Goal: Information Seeking & Learning: Learn about a topic

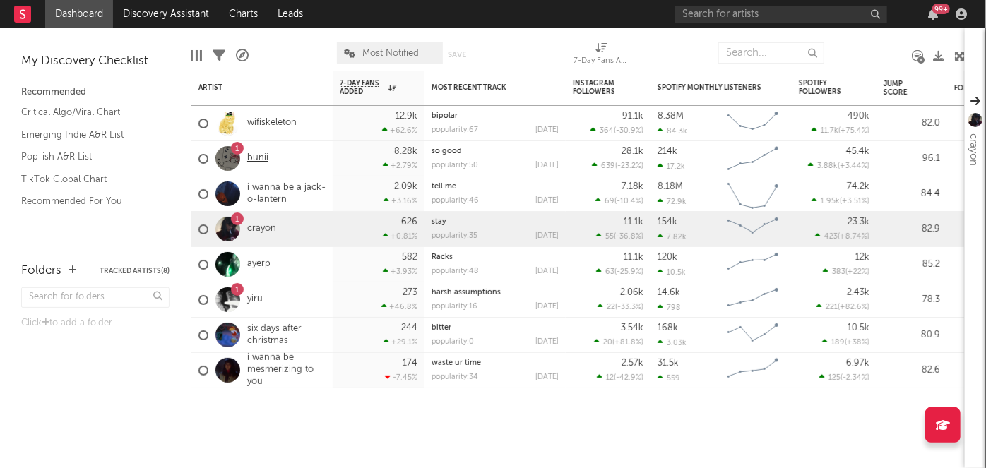
click at [265, 162] on link "bunii" at bounding box center [257, 159] width 21 height 12
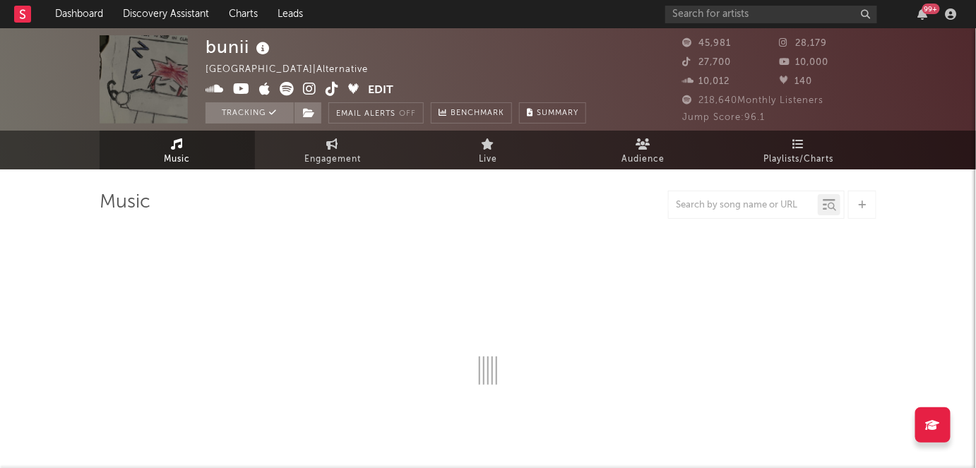
scroll to position [158, 0]
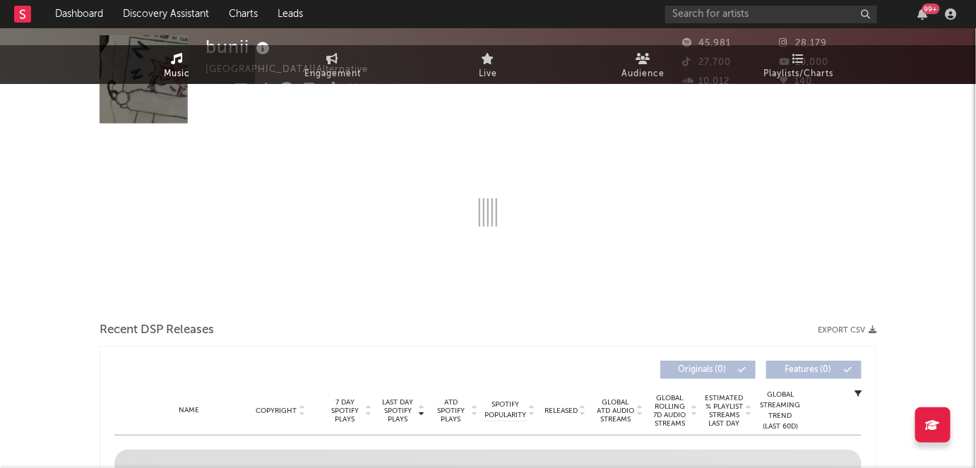
select select "6m"
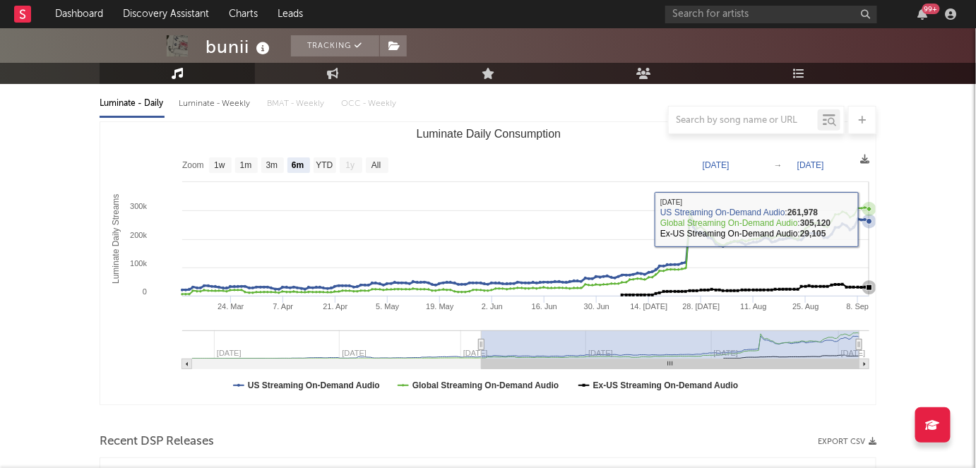
scroll to position [141, 0]
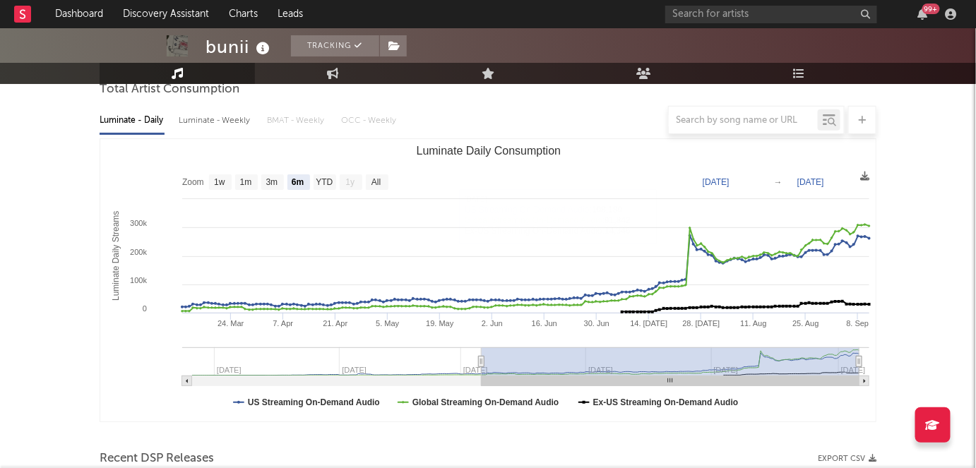
click at [244, 125] on div at bounding box center [488, 120] width 777 height 28
click at [233, 124] on div at bounding box center [488, 120] width 777 height 28
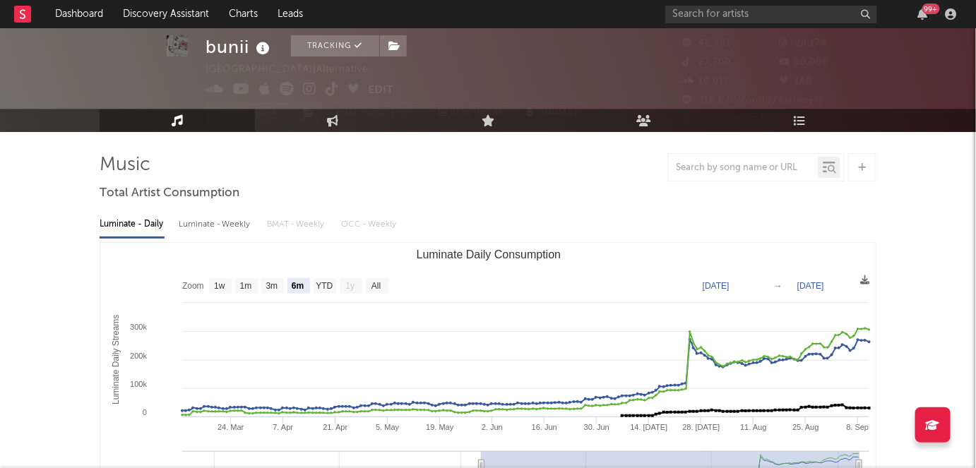
scroll to position [0, 0]
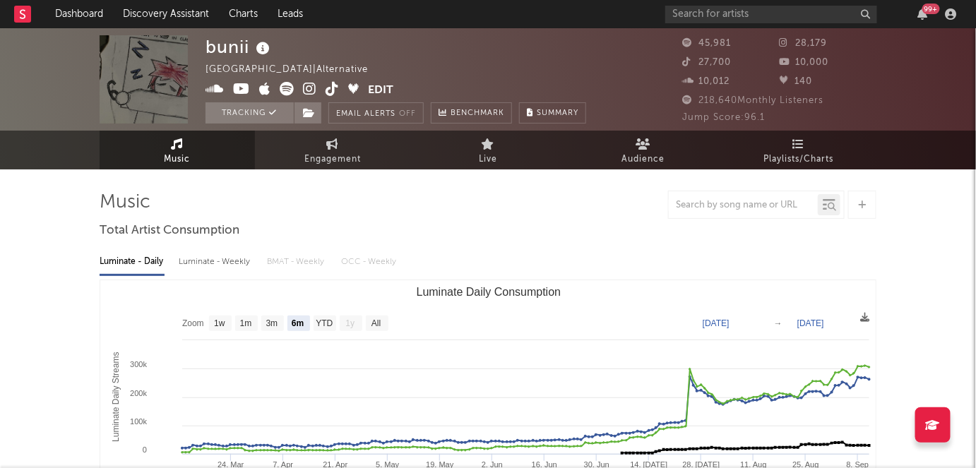
drag, startPoint x: 741, startPoint y: 25, endPoint x: 742, endPoint y: 14, distance: 10.7
click at [742, 14] on div "99 +" at bounding box center [813, 14] width 297 height 28
click at [742, 14] on input "text" at bounding box center [771, 15] width 212 height 18
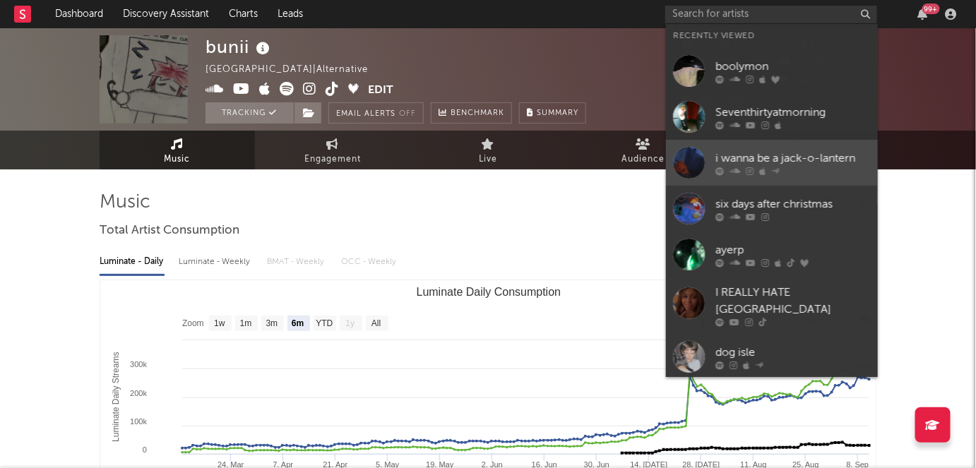
click at [809, 178] on link "i wanna be a jack-o-lantern" at bounding box center [772, 163] width 212 height 46
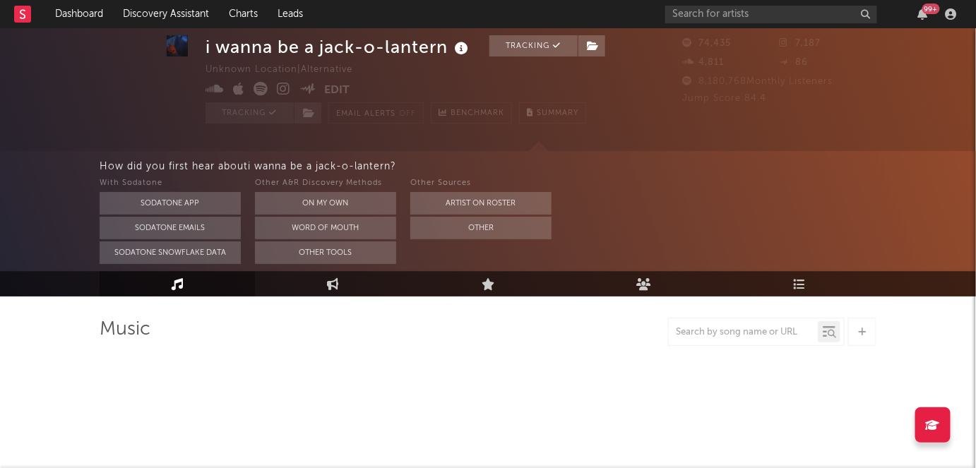
select select "6m"
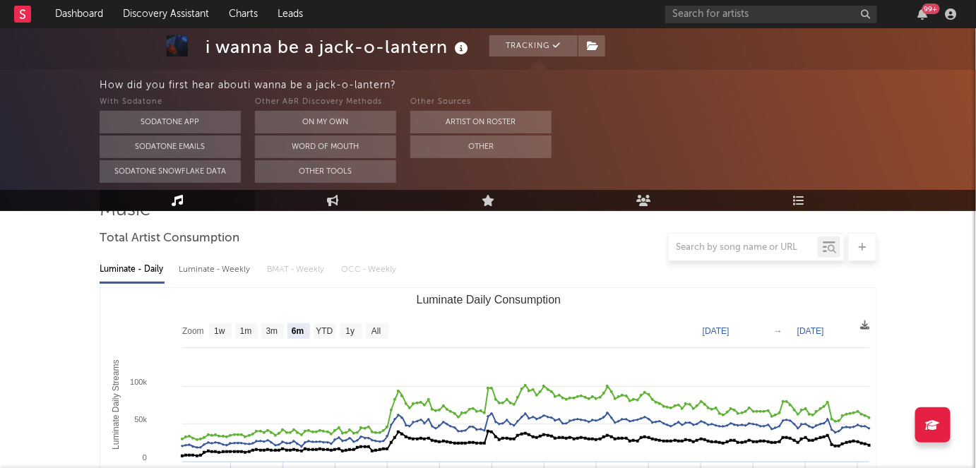
scroll to position [122, 0]
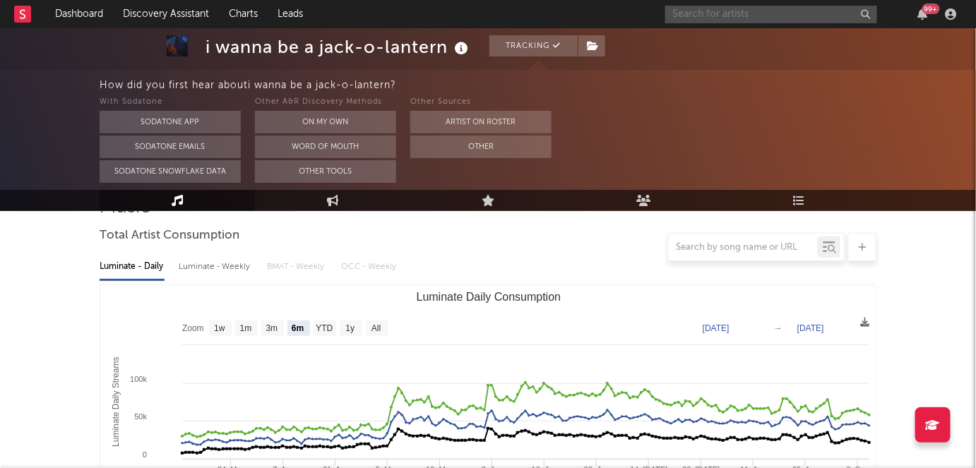
click at [805, 6] on input "text" at bounding box center [771, 15] width 212 height 18
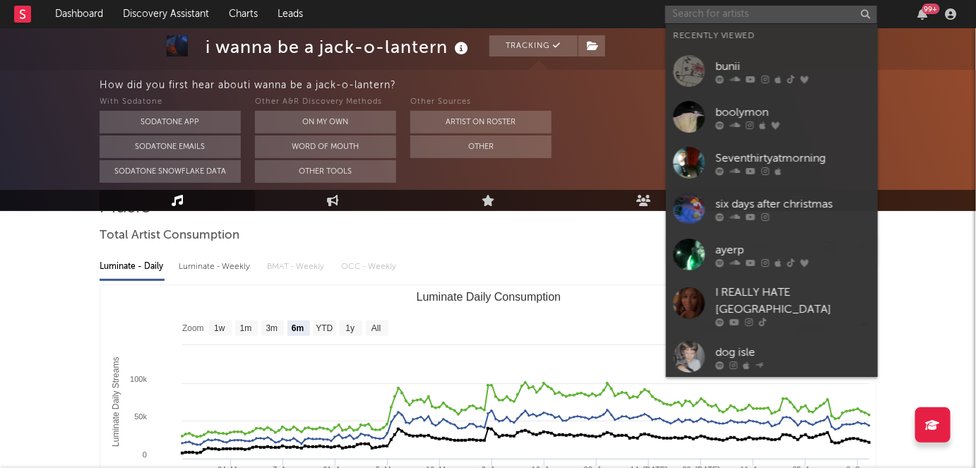
click at [805, 6] on input "text" at bounding box center [771, 15] width 212 height 18
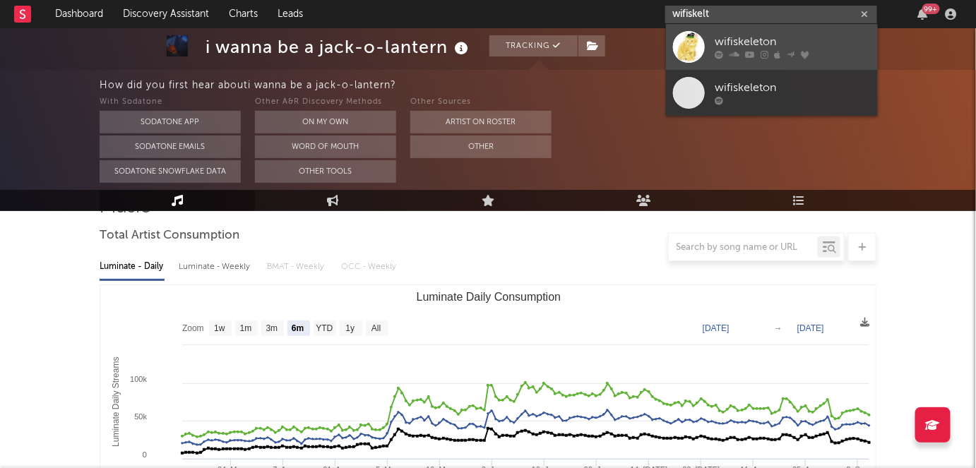
type input "wifiskelt"
click at [794, 61] on link "wifiskeleton" at bounding box center [772, 47] width 212 height 46
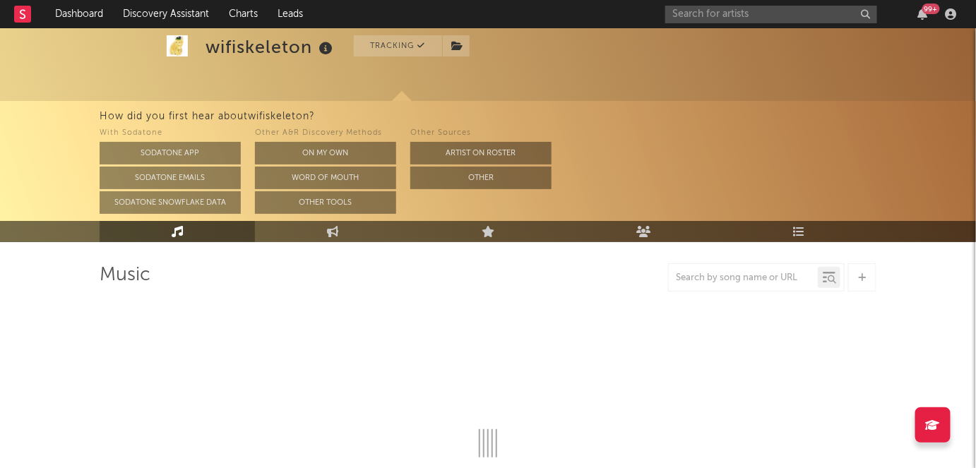
scroll to position [55, 0]
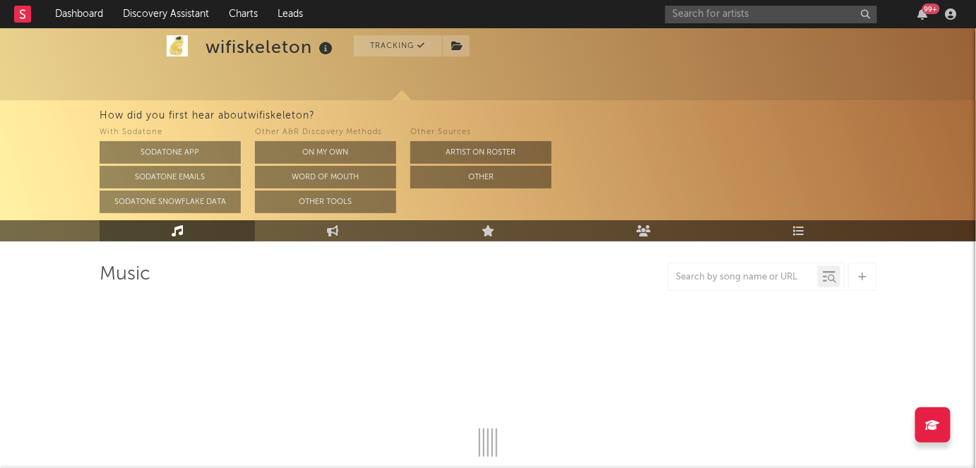
select select "6m"
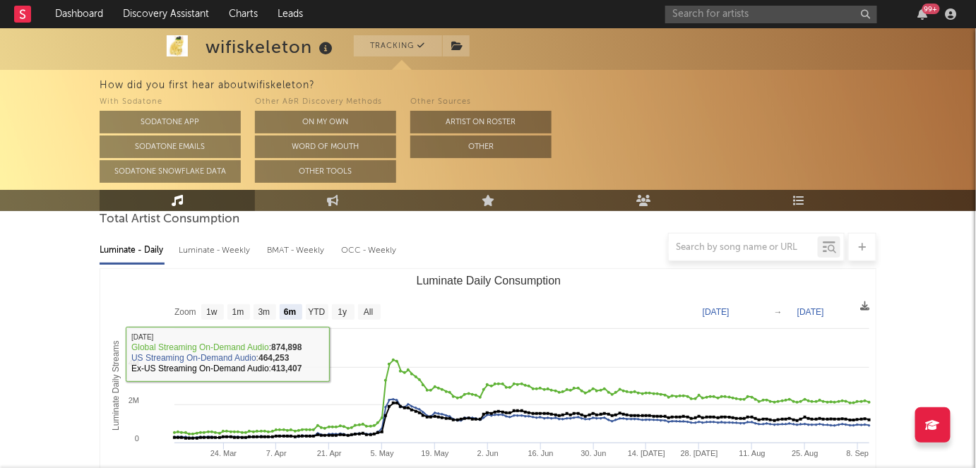
scroll to position [23, 0]
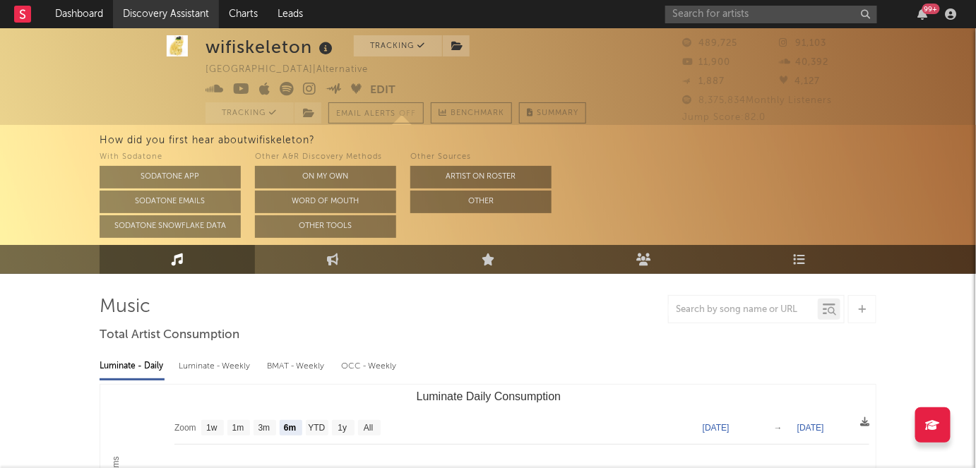
click at [138, 19] on link "Discovery Assistant" at bounding box center [166, 14] width 106 height 28
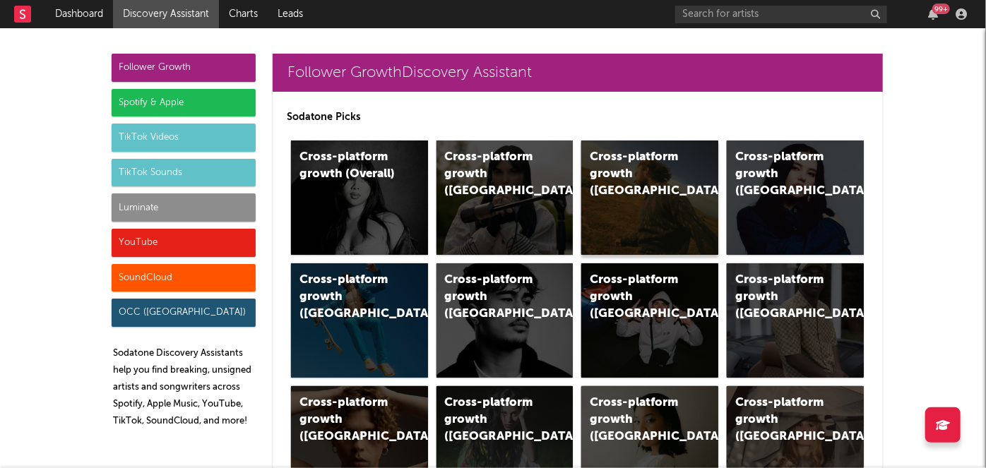
click at [648, 177] on div "Cross-platform growth ([GEOGRAPHIC_DATA])" at bounding box center [638, 174] width 96 height 51
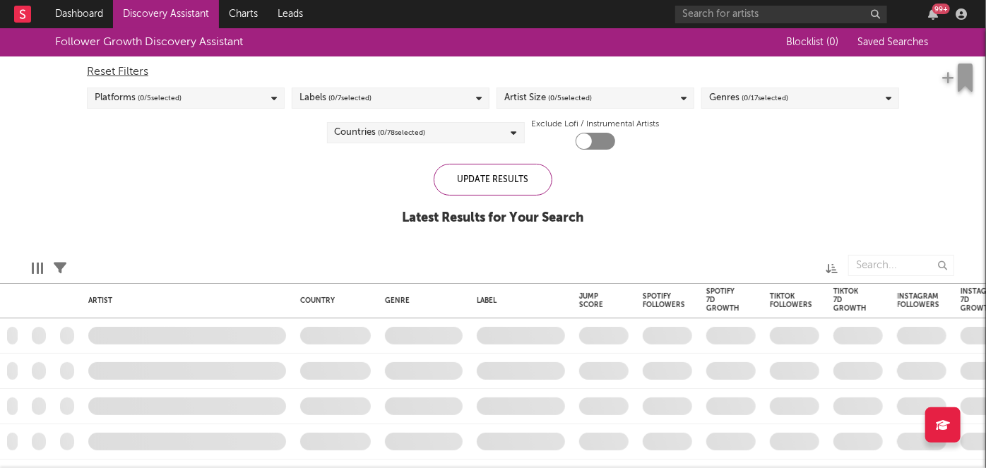
checkbox input "true"
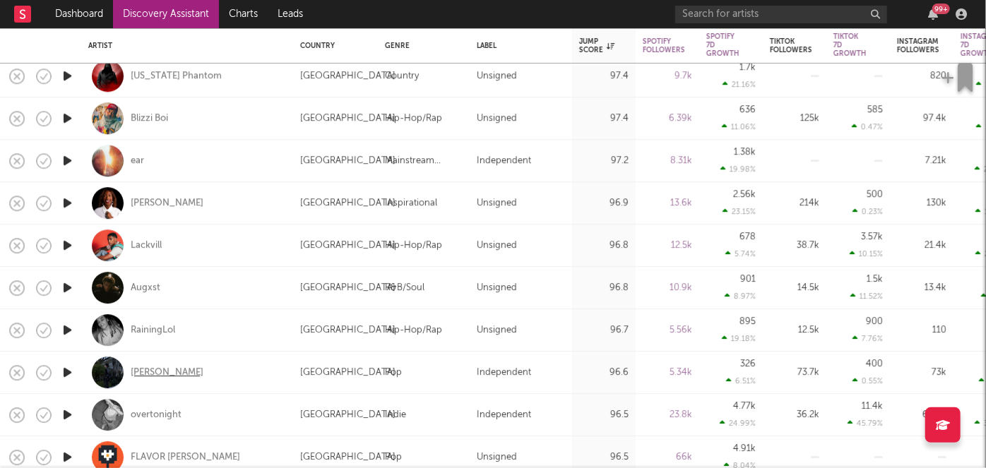
click at [157, 368] on div "[PERSON_NAME]" at bounding box center [167, 373] width 73 height 13
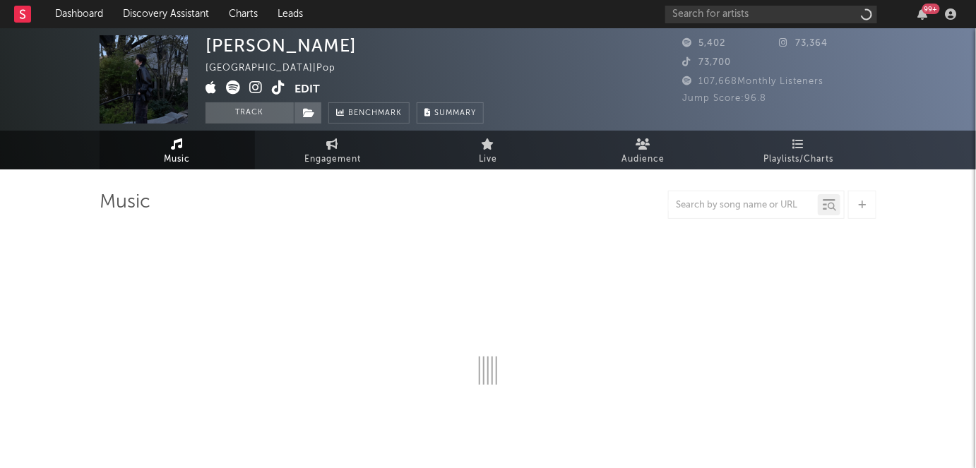
select select "1w"
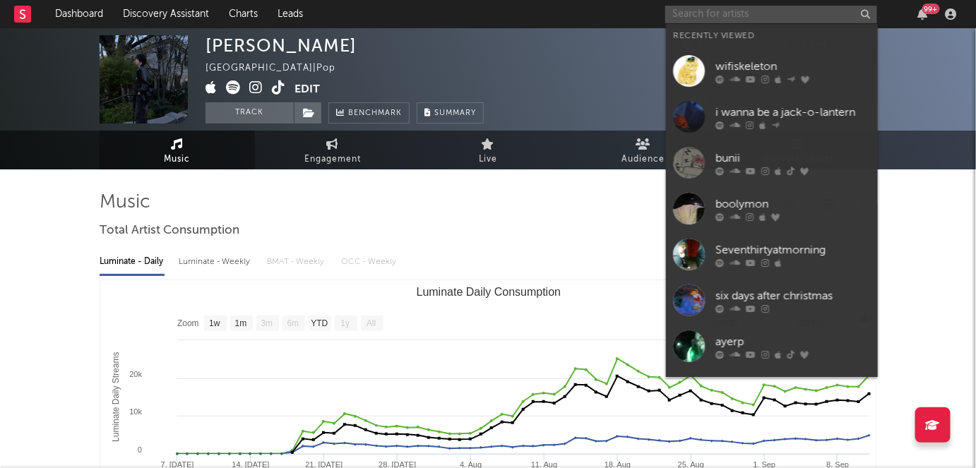
click at [800, 8] on input "text" at bounding box center [771, 15] width 212 height 18
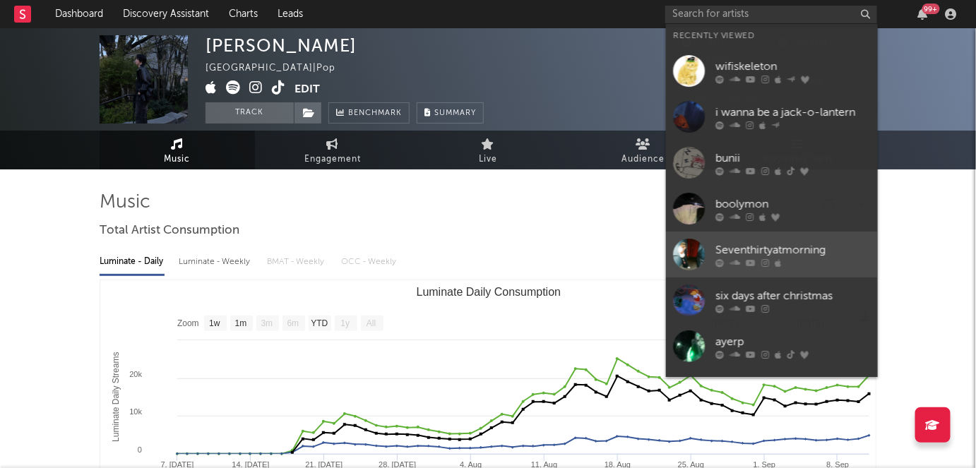
click at [815, 267] on link "Seventhirtyatmorning" at bounding box center [772, 255] width 212 height 46
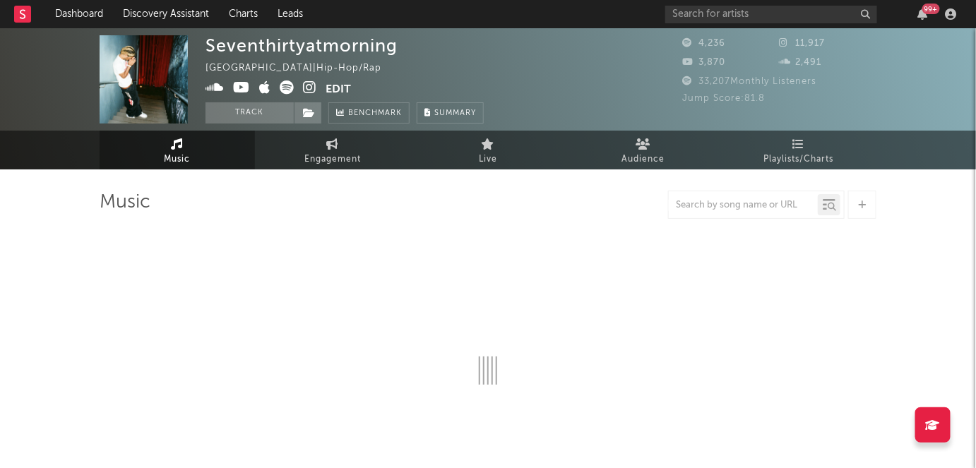
select select "1w"
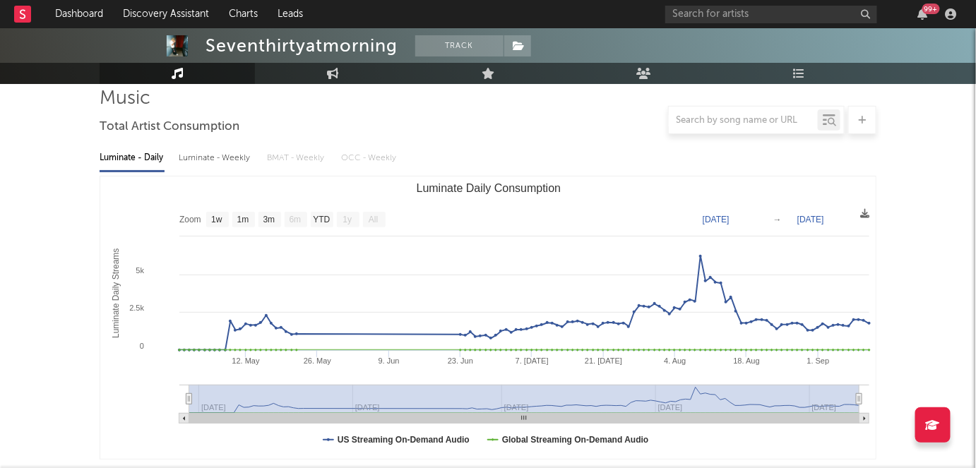
scroll to position [105, 0]
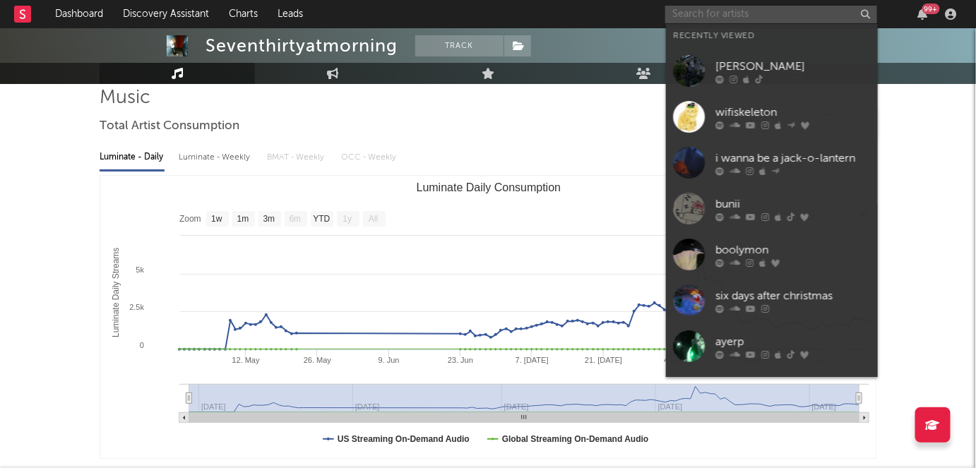
click at [814, 17] on input "text" at bounding box center [771, 15] width 212 height 18
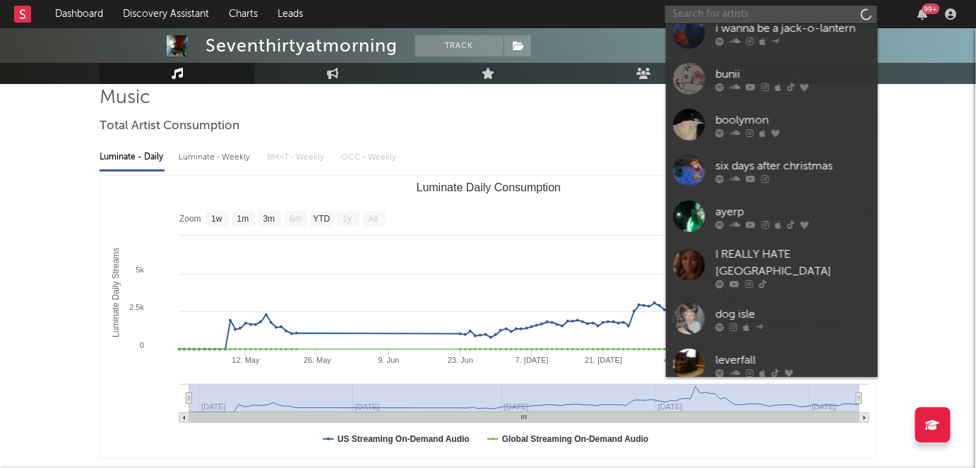
scroll to position [273, 0]
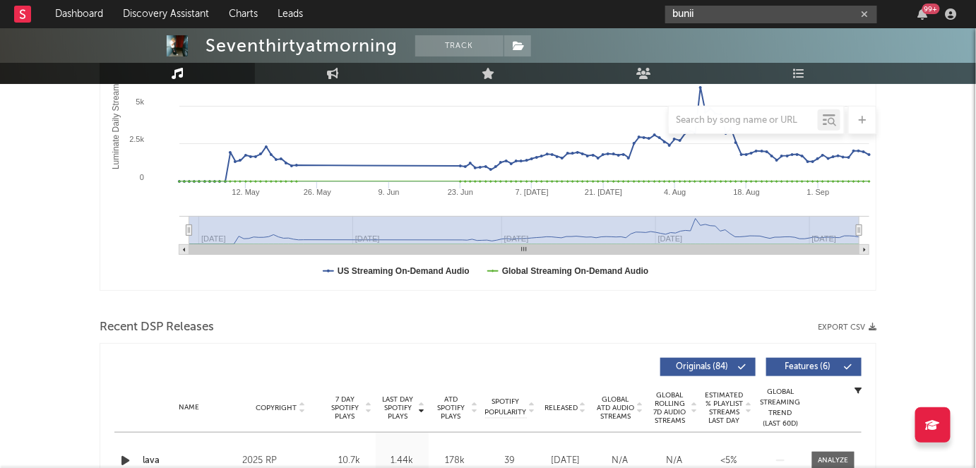
click at [719, 6] on input "bunii" at bounding box center [771, 15] width 212 height 18
type input "buni"
click at [182, 13] on link "Discovery Assistant" at bounding box center [166, 14] width 106 height 28
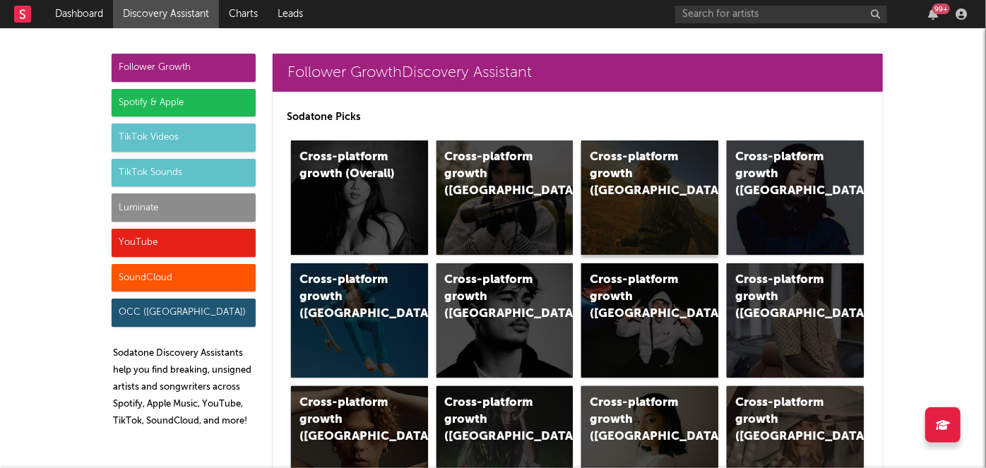
click at [629, 179] on div "Cross-platform growth ([GEOGRAPHIC_DATA])" at bounding box center [638, 174] width 96 height 51
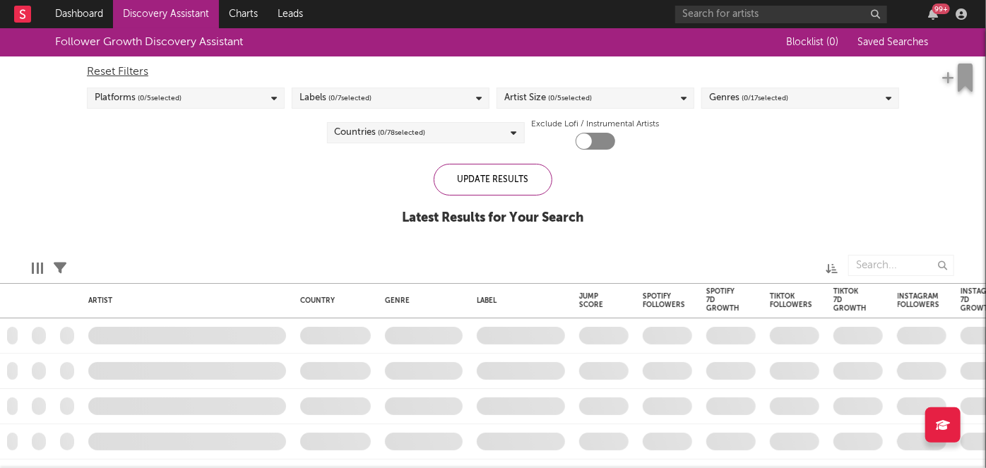
checkbox input "true"
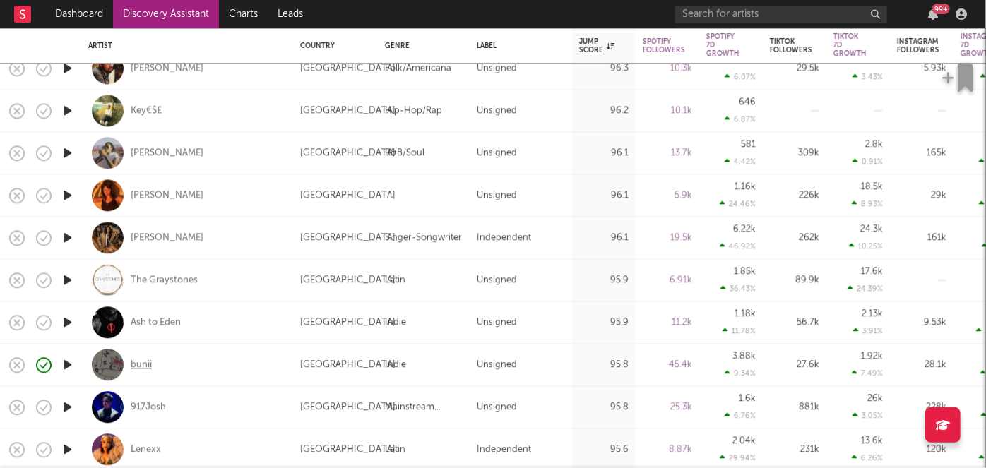
click at [150, 362] on div "bunii" at bounding box center [141, 365] width 21 height 13
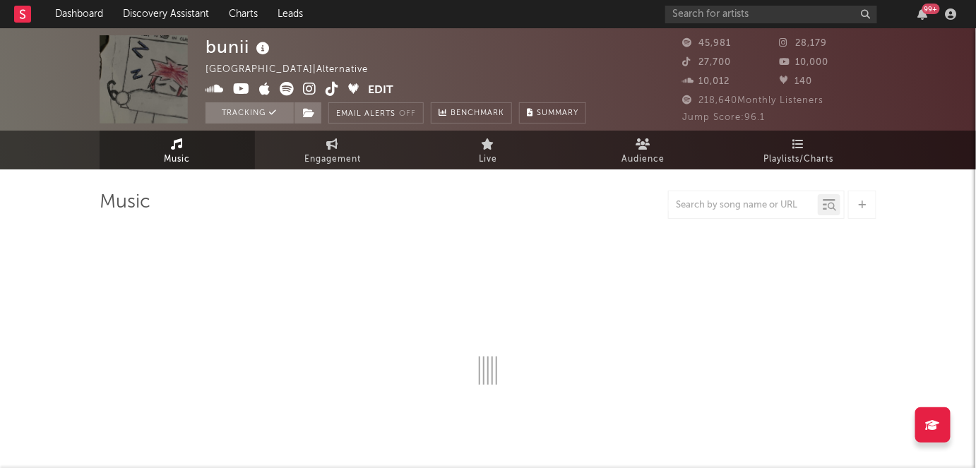
select select "6m"
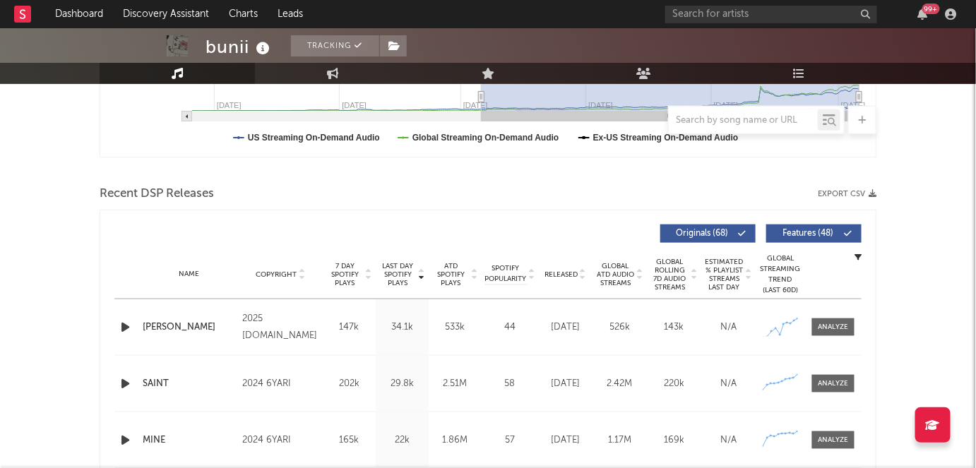
scroll to position [336, 0]
